Goal: Task Accomplishment & Management: Manage account settings

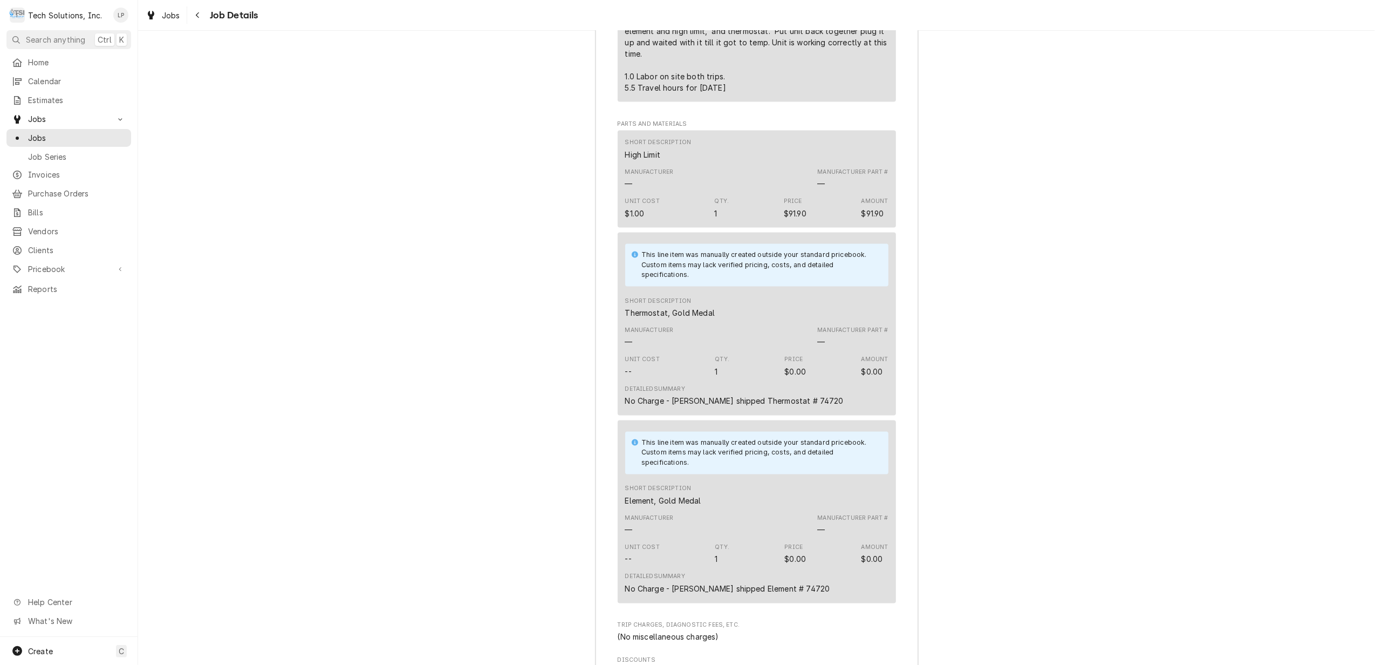
scroll to position [1915, 0]
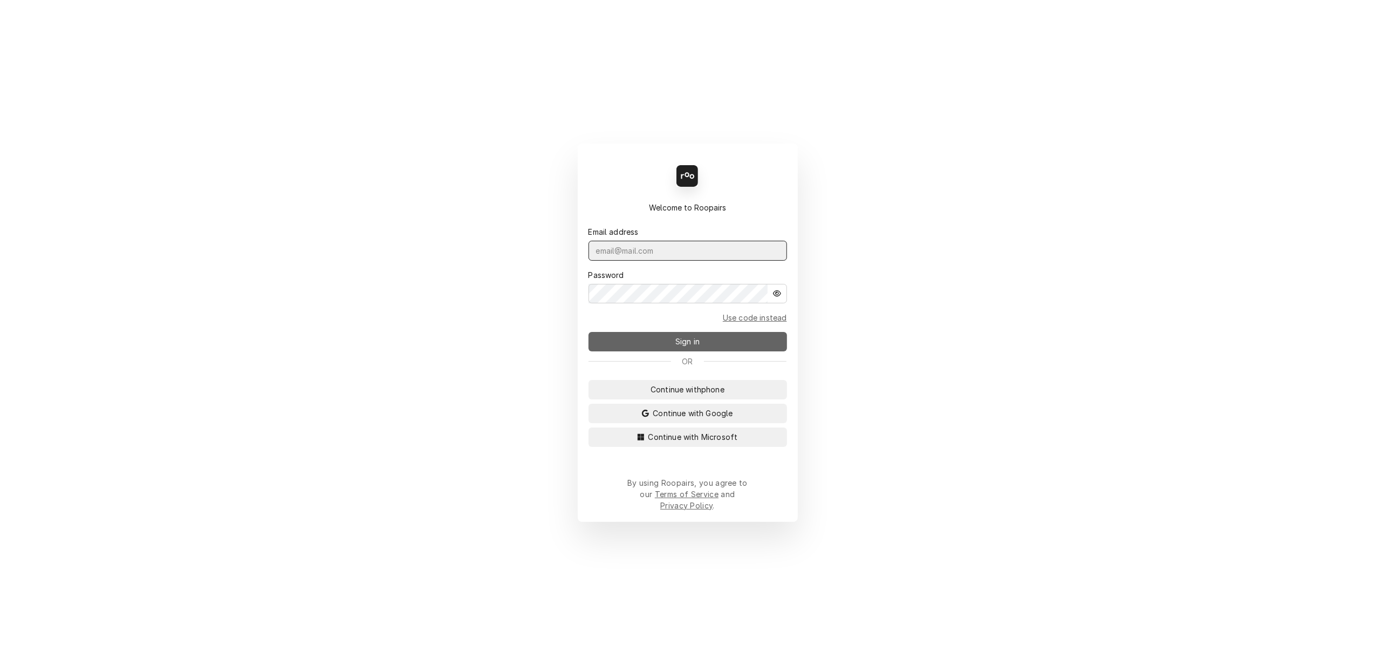
type input "[PERSON_NAME][EMAIL_ADDRESS][DOMAIN_NAME]"
click at [693, 346] on span "Sign in" at bounding box center [687, 341] width 29 height 11
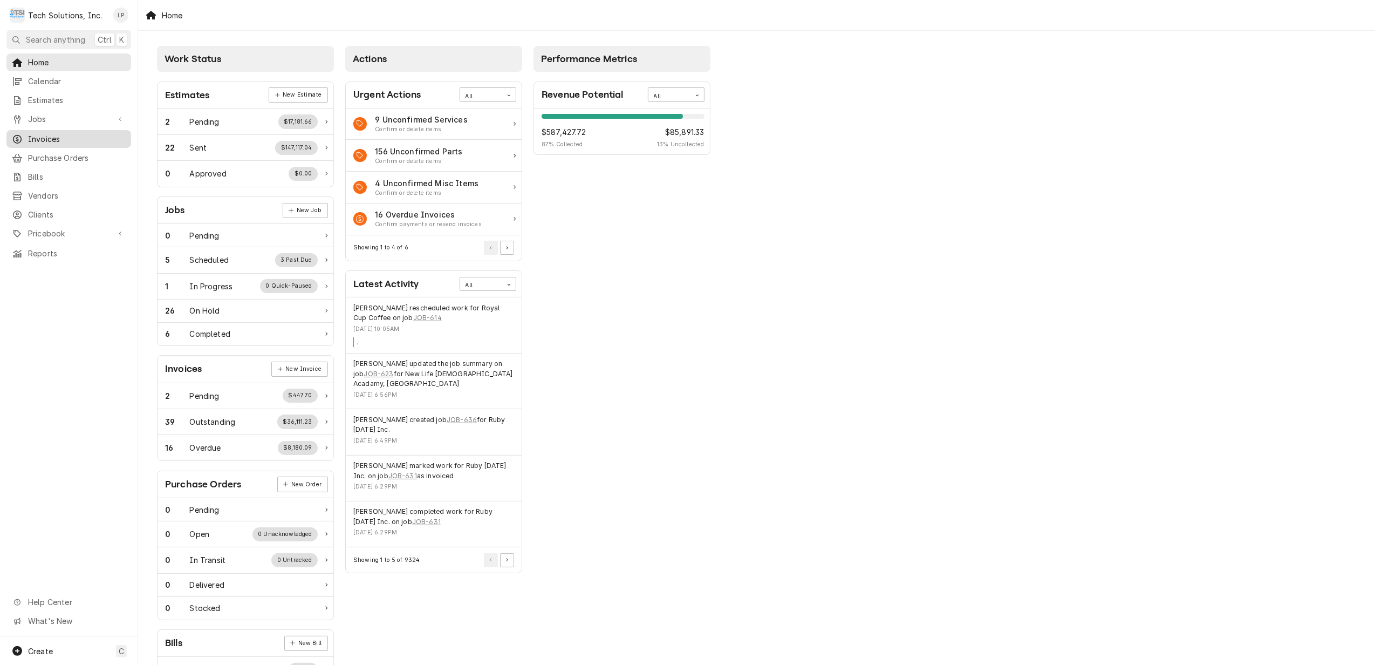
click at [40, 139] on span "Invoices" at bounding box center [77, 138] width 98 height 11
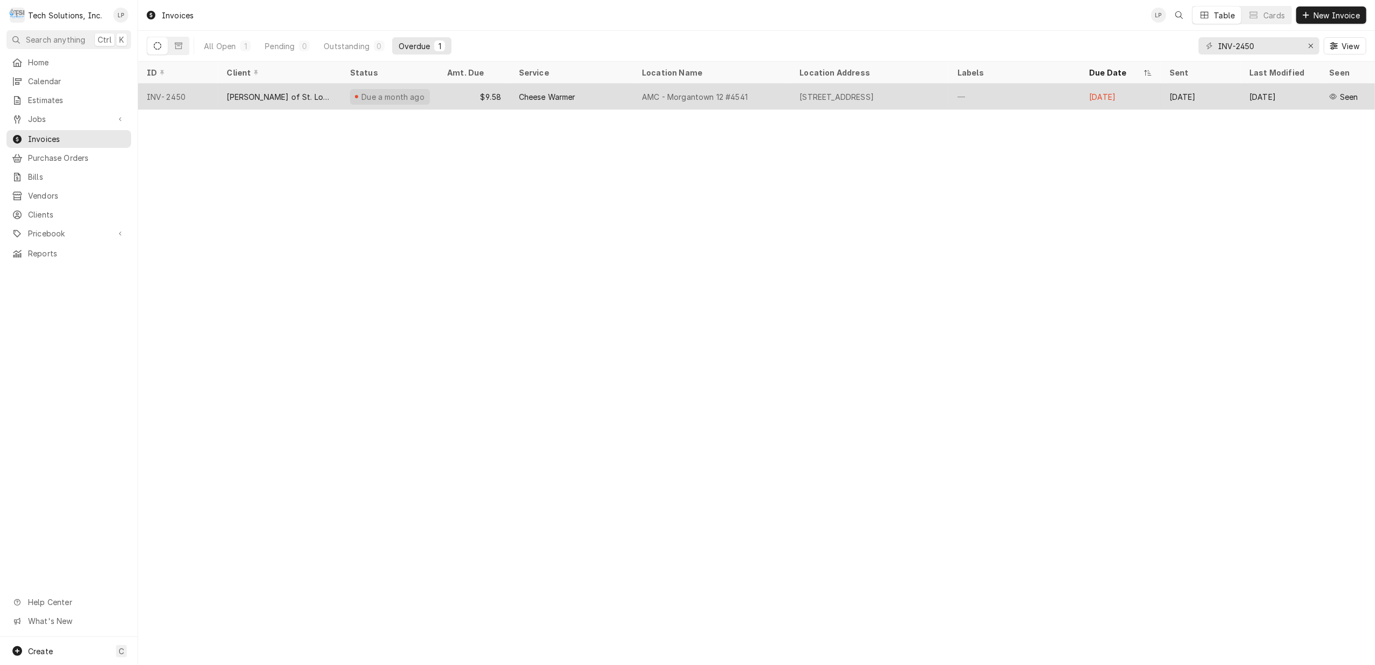
click at [667, 96] on div "AMC - Morgantown 12 #4541" at bounding box center [695, 96] width 106 height 11
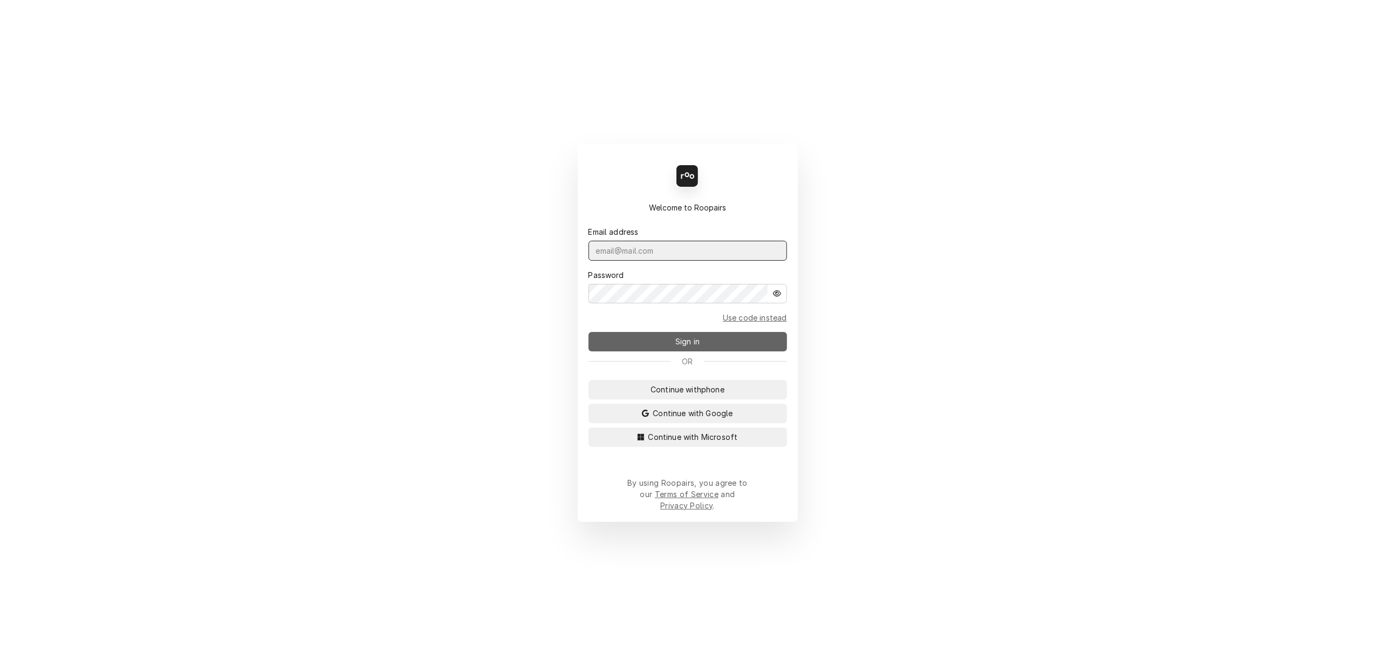
type input "lisa.techsolutions@aol.com"
drag, startPoint x: 684, startPoint y: 348, endPoint x: 728, endPoint y: 352, distance: 44.5
click at [685, 347] on span "Sign in" at bounding box center [687, 341] width 29 height 11
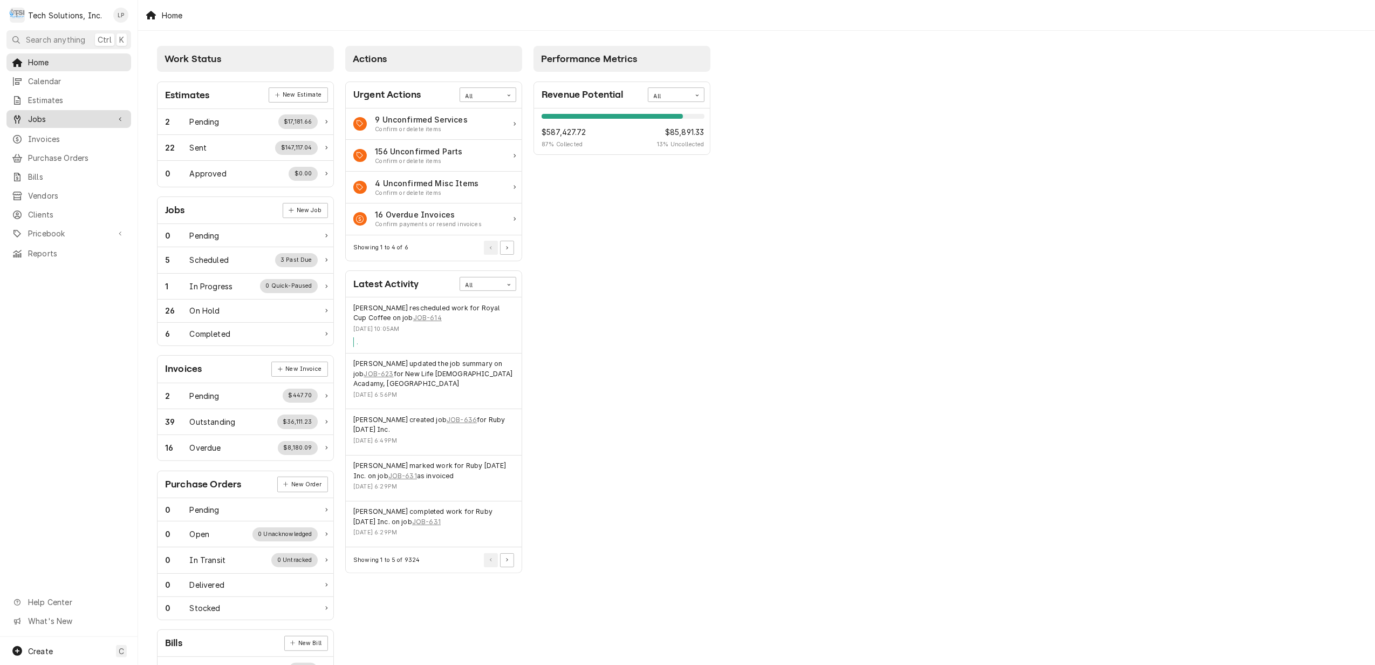
click at [29, 113] on span "Jobs" at bounding box center [68, 118] width 81 height 11
click at [33, 136] on span "Jobs" at bounding box center [77, 137] width 98 height 11
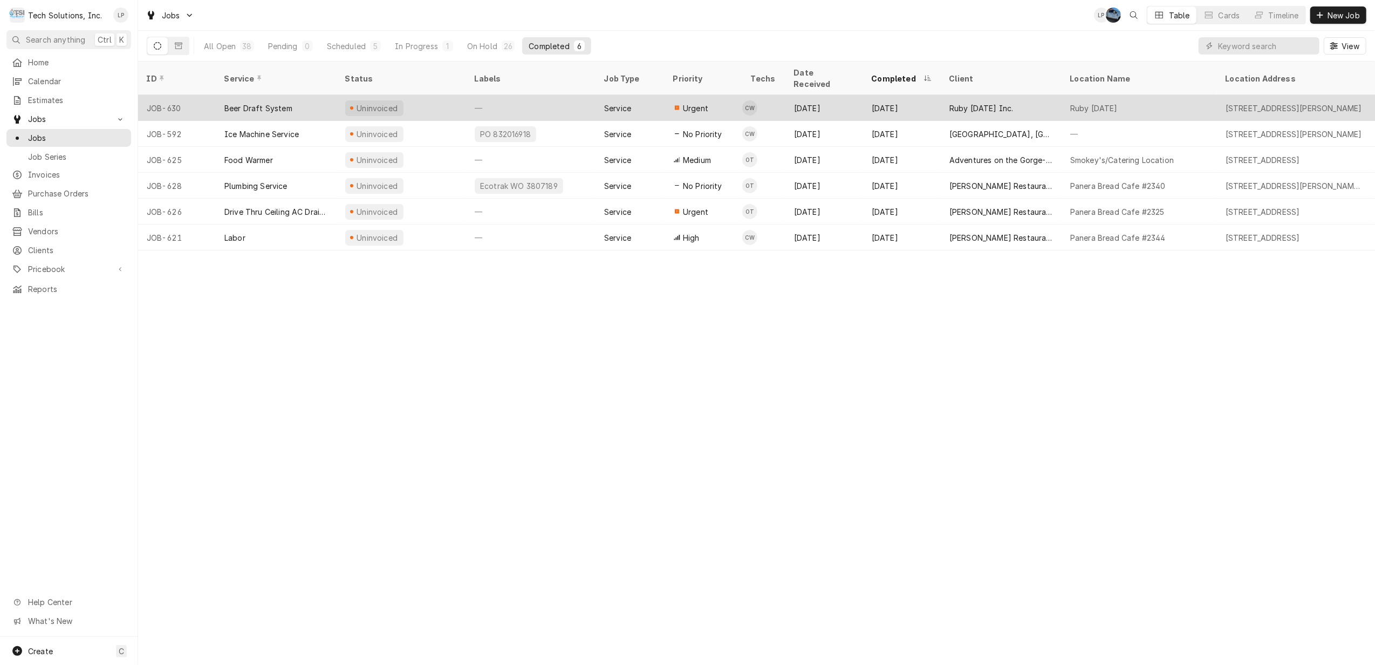
click at [553, 95] on div "—" at bounding box center [531, 108] width 130 height 26
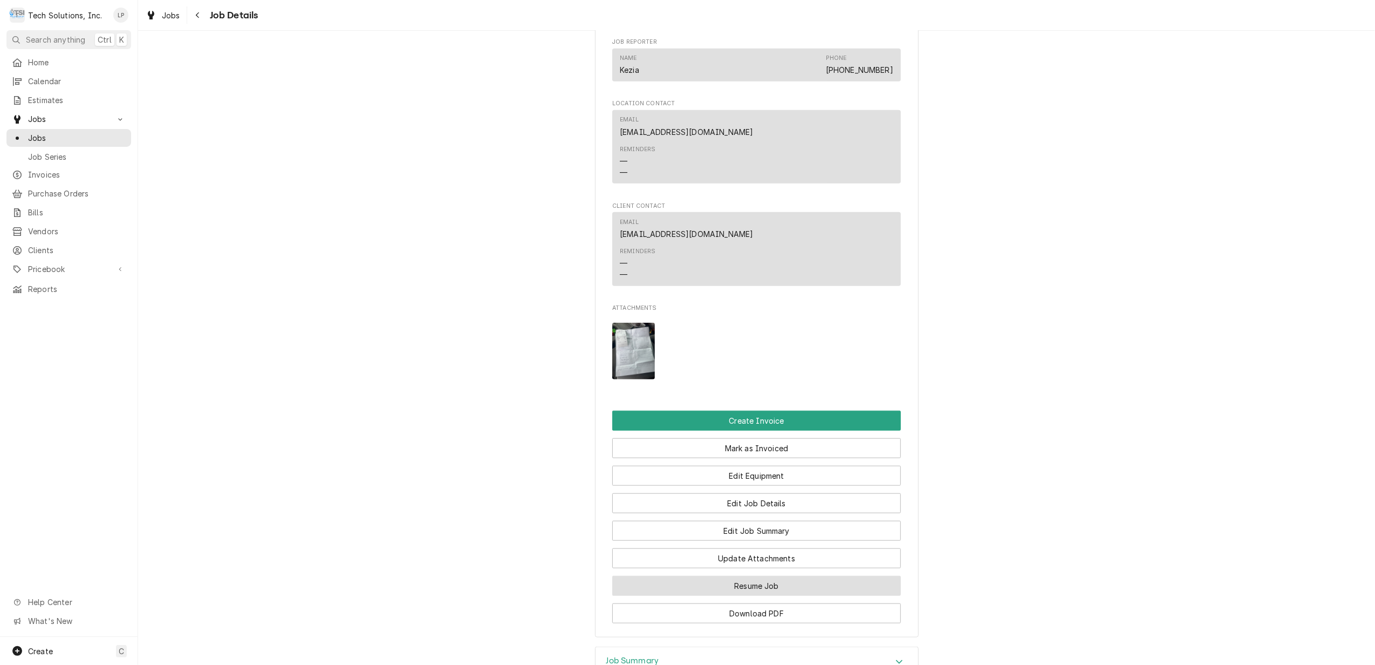
scroll to position [935, 0]
click at [768, 520] on button "Edit Job Summary" at bounding box center [756, 530] width 289 height 20
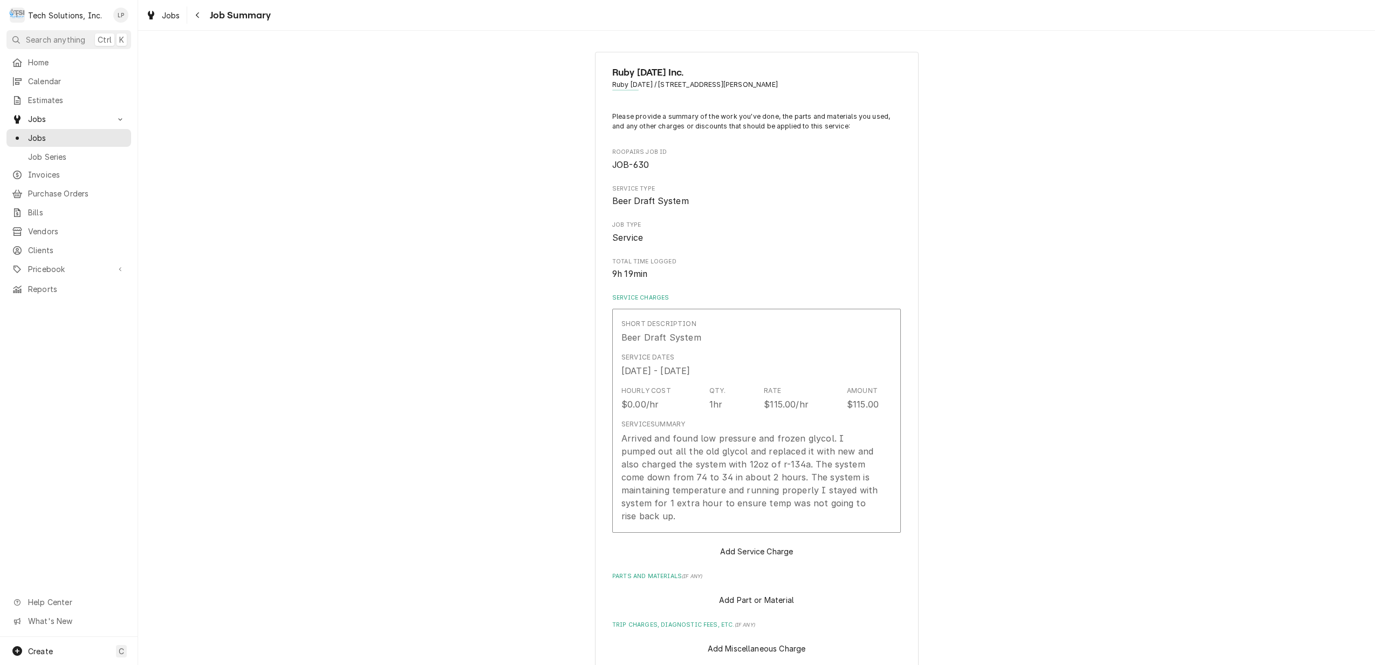
type textarea "x"
